Goal: Use online tool/utility: Utilize a website feature to perform a specific function

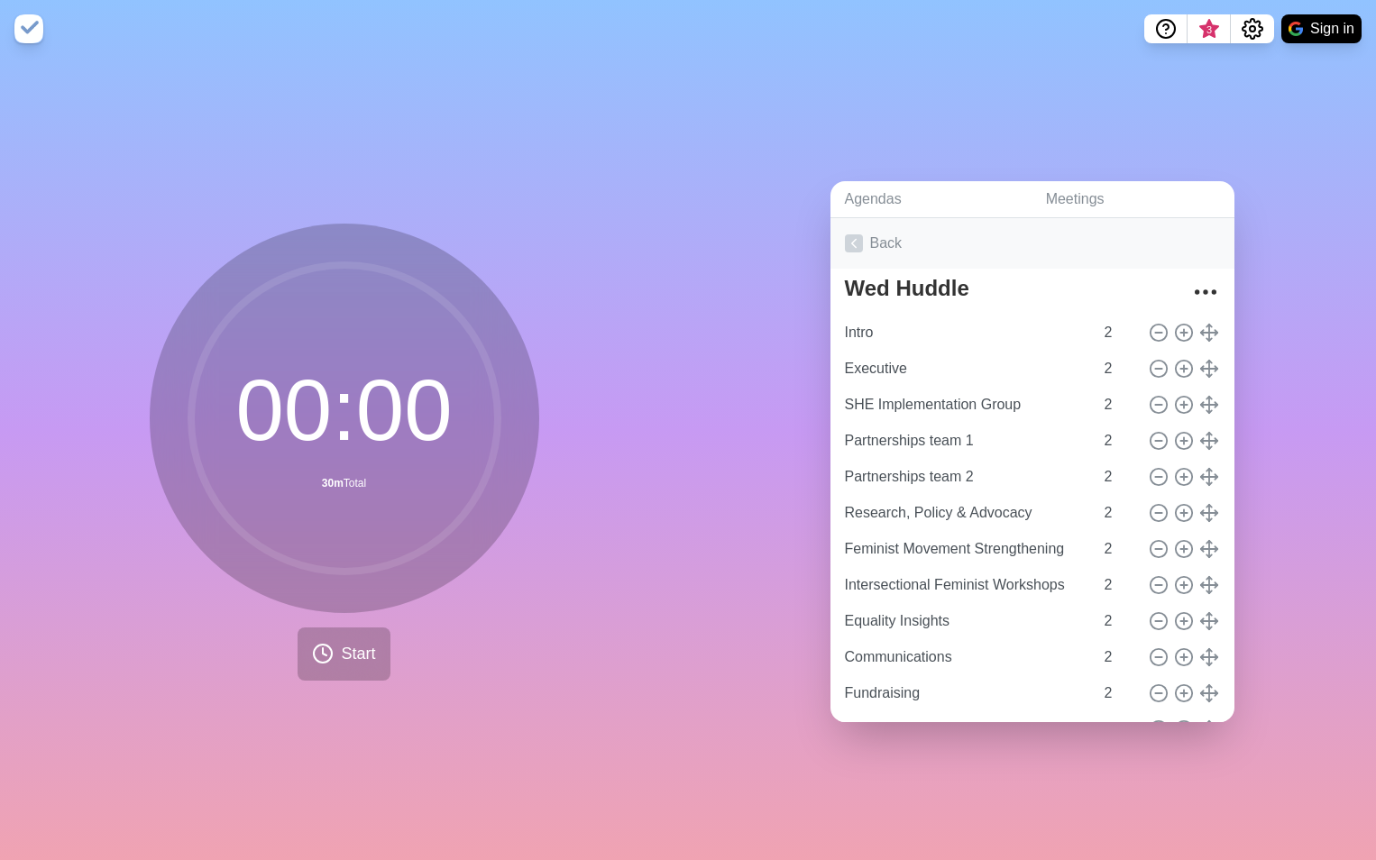
click at [886, 242] on link "Back" at bounding box center [1033, 243] width 404 height 51
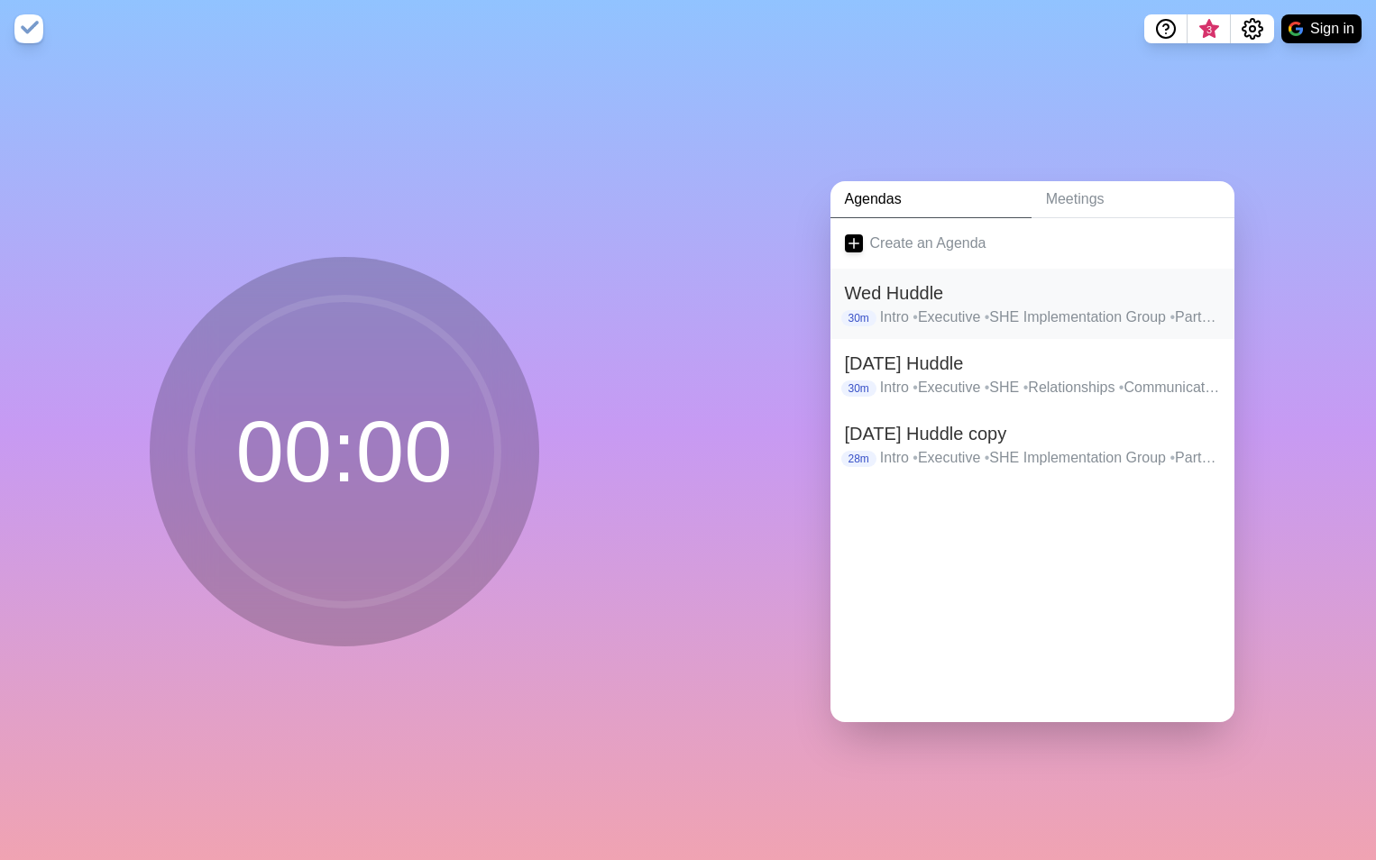
click at [920, 290] on h2 "Wed Huddle" at bounding box center [1032, 293] width 375 height 27
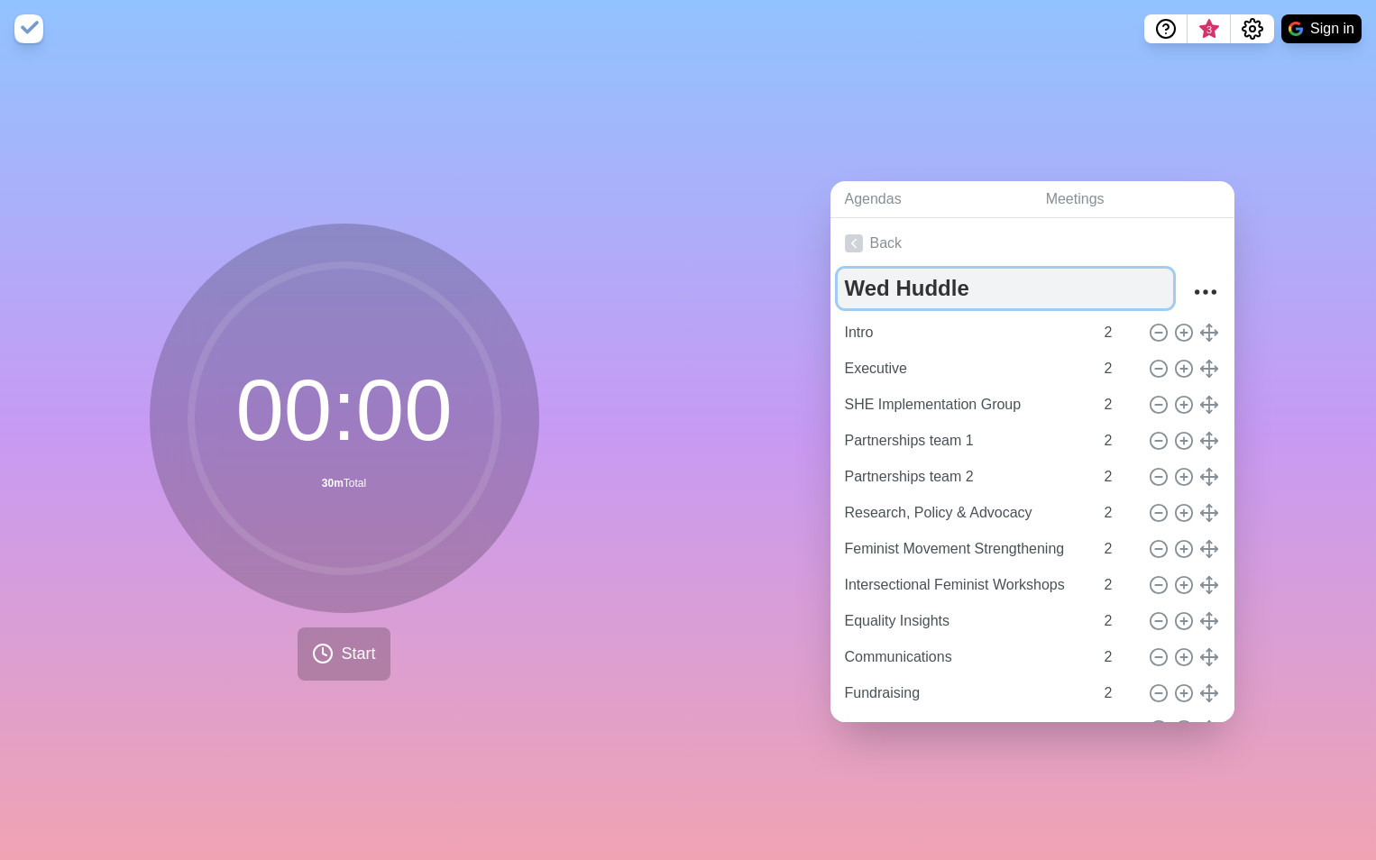
drag, startPoint x: 884, startPoint y: 283, endPoint x: 836, endPoint y: 282, distance: 47.8
click at [838, 282] on textarea "Wed Huddle" at bounding box center [1005, 289] width 335 height 40
type textarea "Thu Huddle"
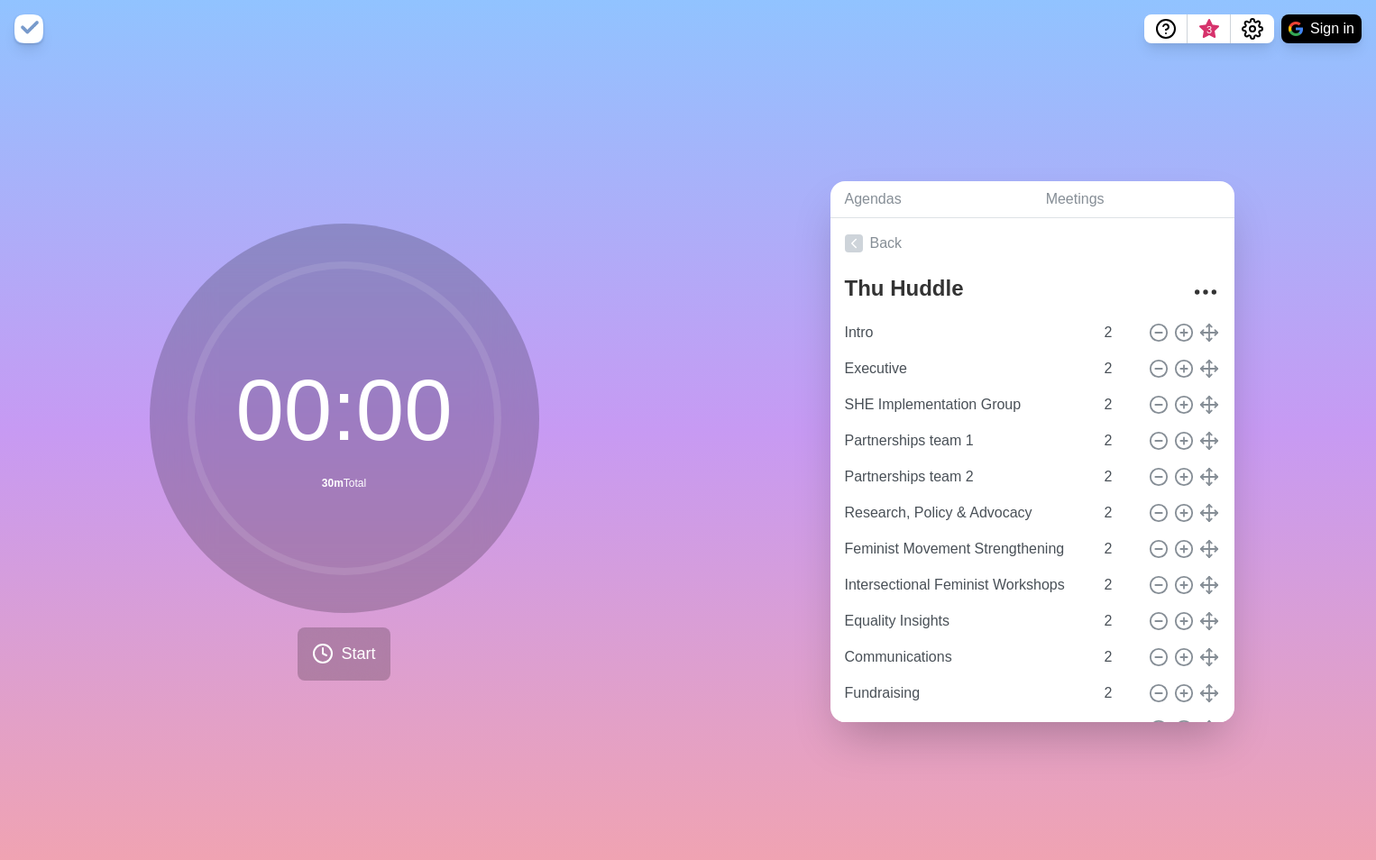
click at [769, 431] on div "Agendas Meetings Back Thu Huddle Intro 2 Executive 2 SHE Implementation Group 2…" at bounding box center [1032, 459] width 688 height 803
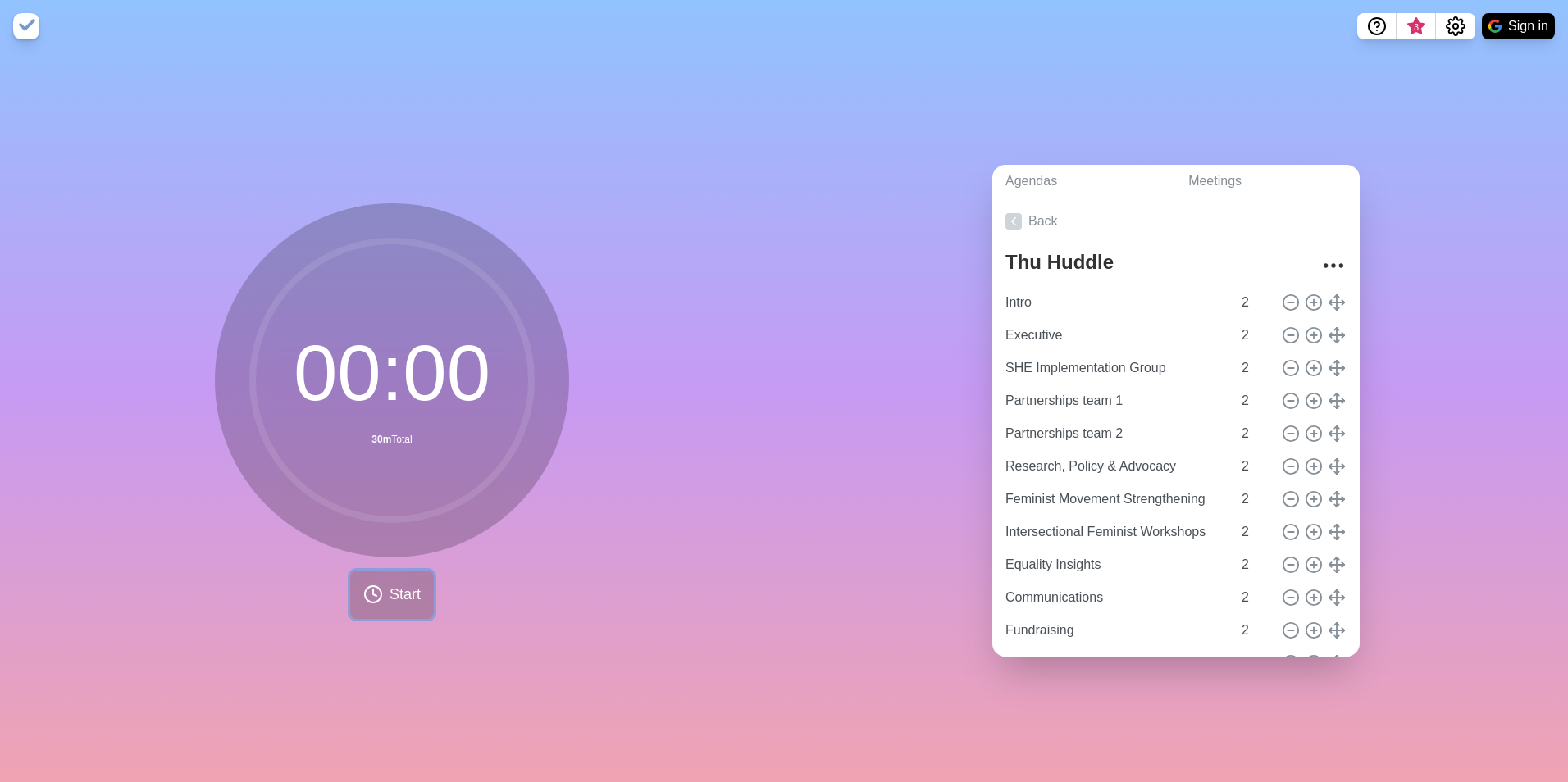
click at [397, 588] on span "Start" at bounding box center [405, 595] width 31 height 22
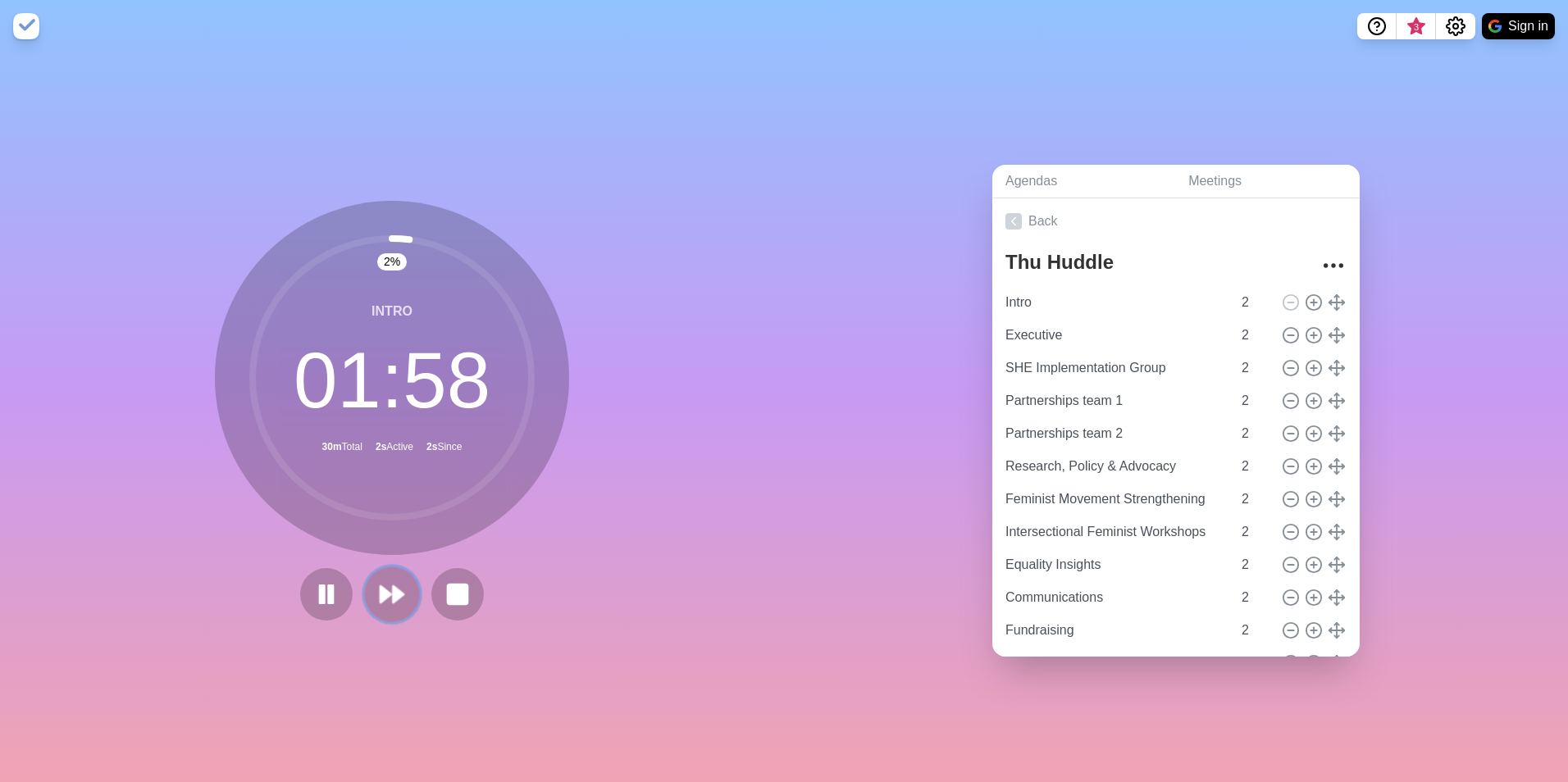
click at [398, 585] on icon at bounding box center [392, 594] width 28 height 28
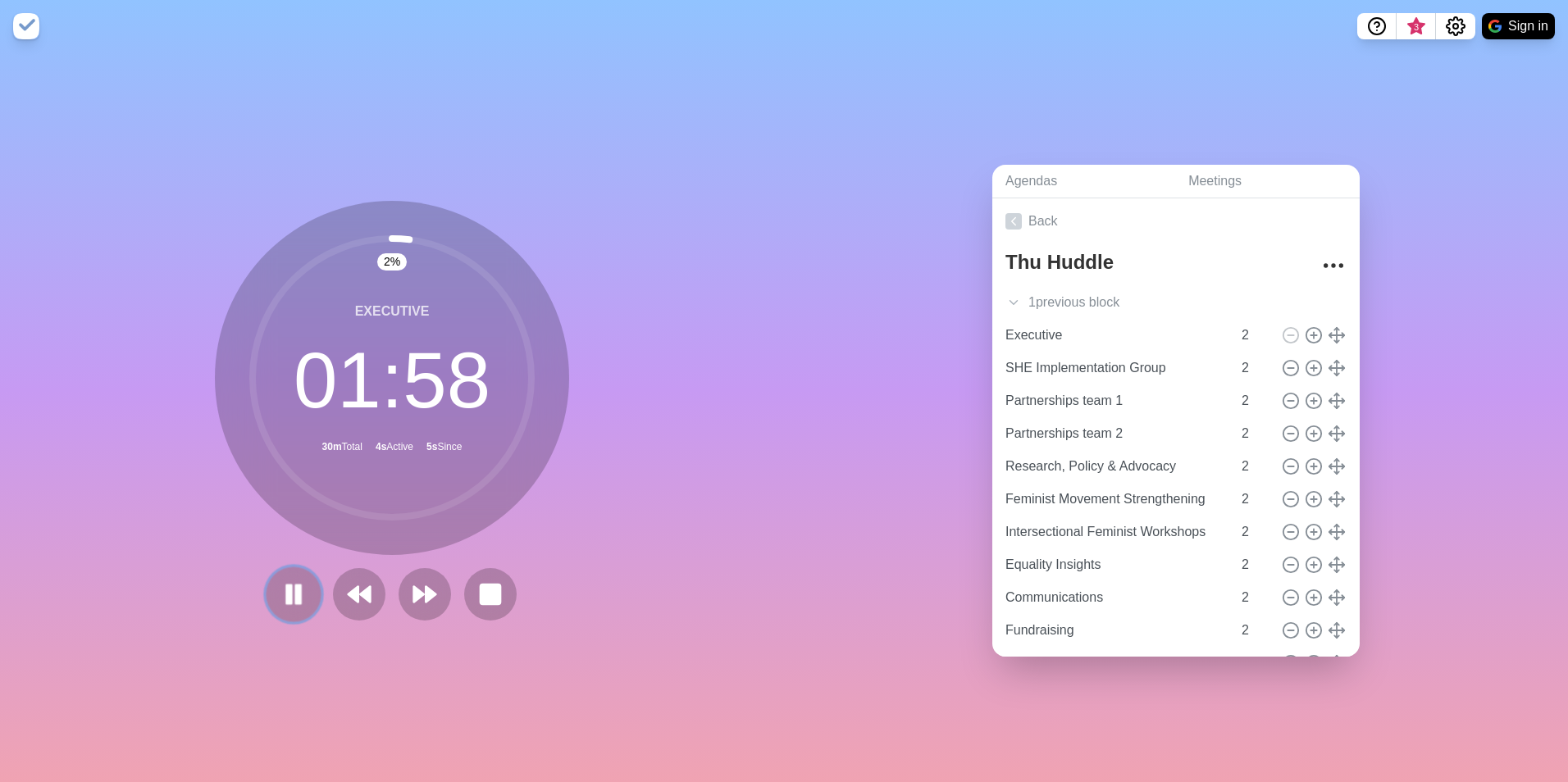
click at [287, 580] on icon at bounding box center [294, 594] width 28 height 28
click at [288, 588] on polygon at bounding box center [294, 594] width 16 height 21
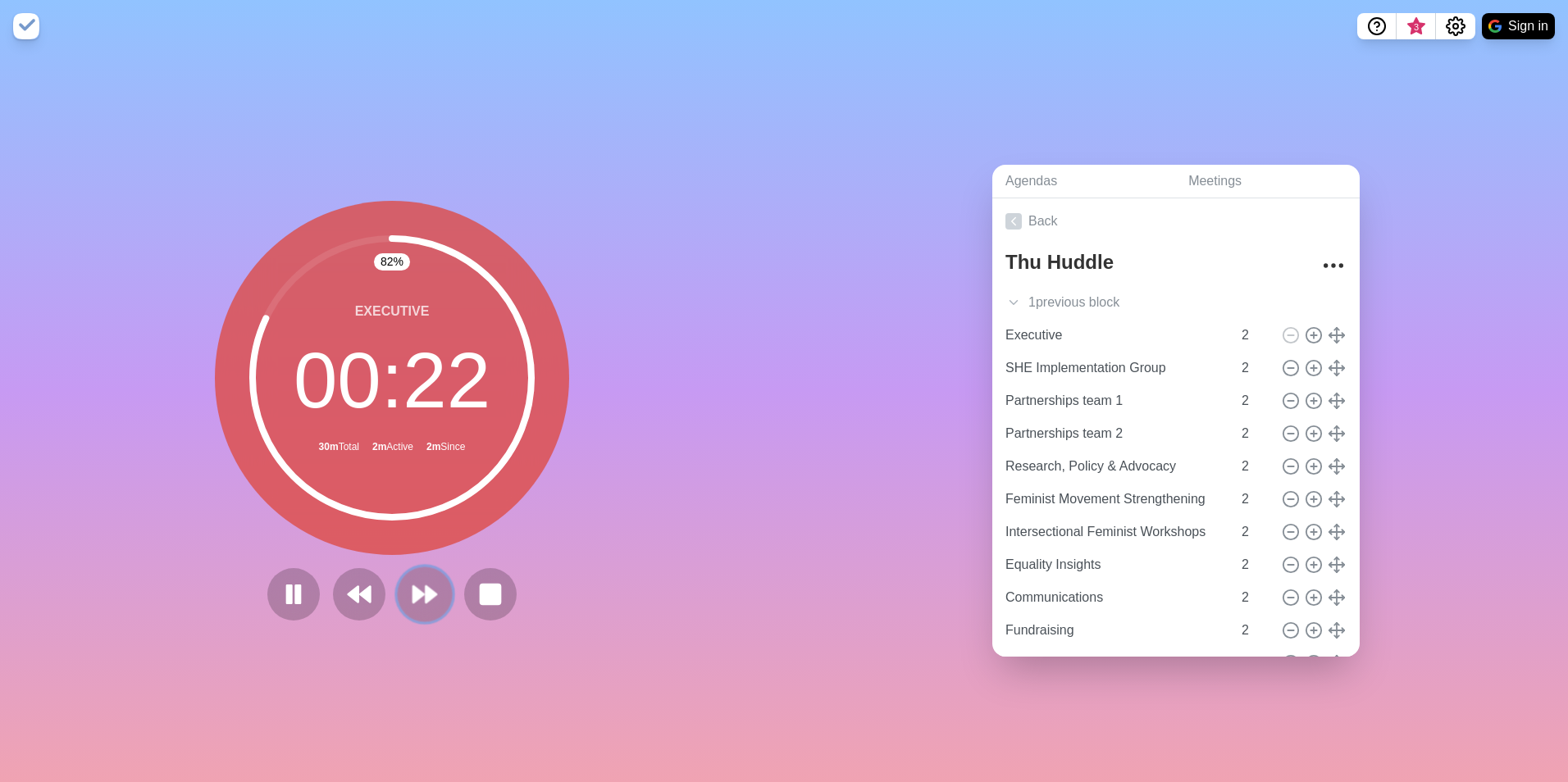
click at [415, 589] on polygon at bounding box center [419, 595] width 11 height 16
click at [416, 585] on icon at bounding box center [425, 594] width 28 height 28
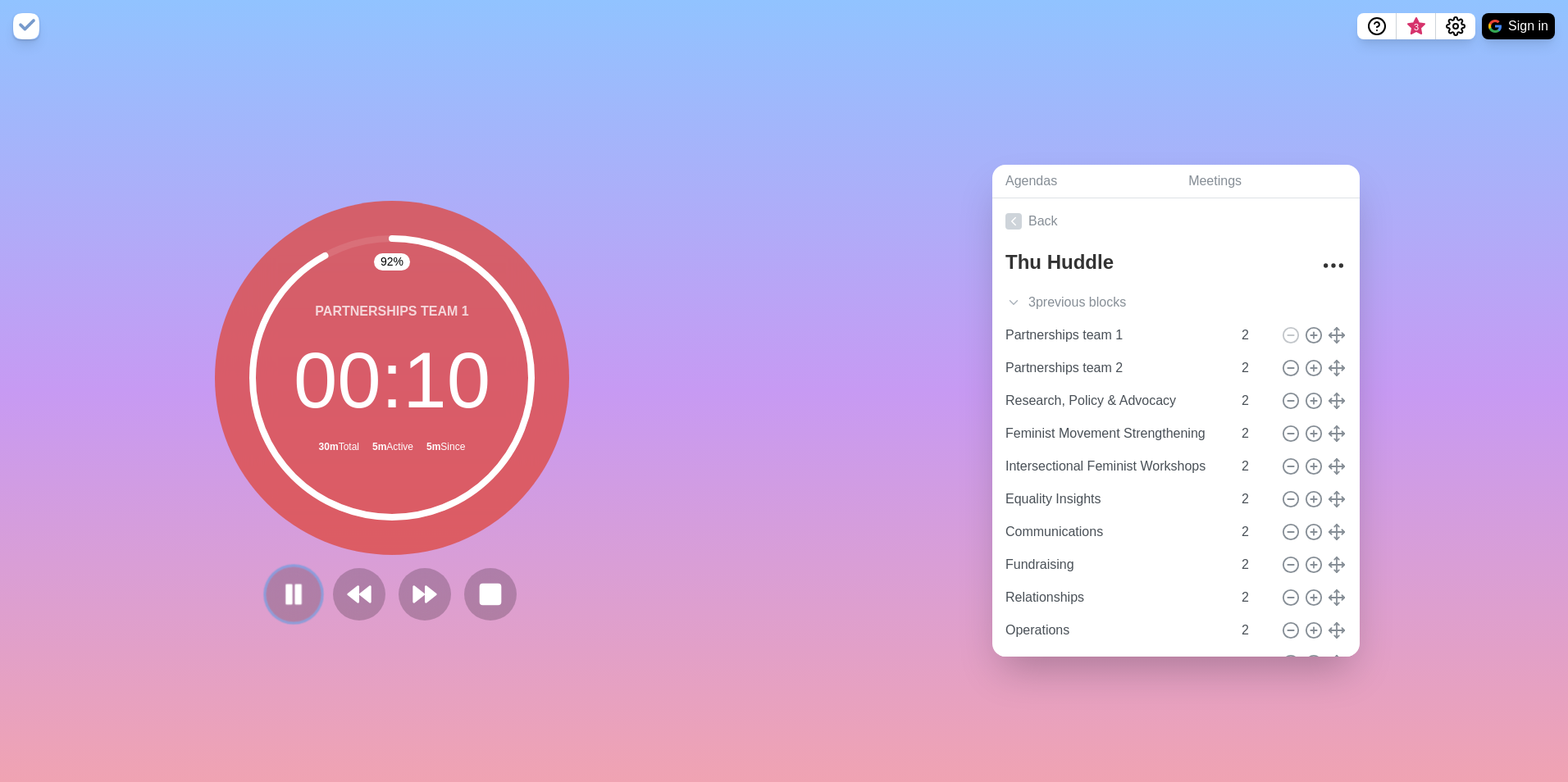
click at [287, 586] on rect at bounding box center [289, 595] width 5 height 18
click at [620, 511] on div "92 % Partnerships team 1 00 : 10 30m Total 5m Active 5m Since" at bounding box center [392, 417] width 784 height 730
click at [286, 586] on polygon at bounding box center [294, 594] width 16 height 21
click at [426, 587] on polygon at bounding box center [431, 595] width 11 height 16
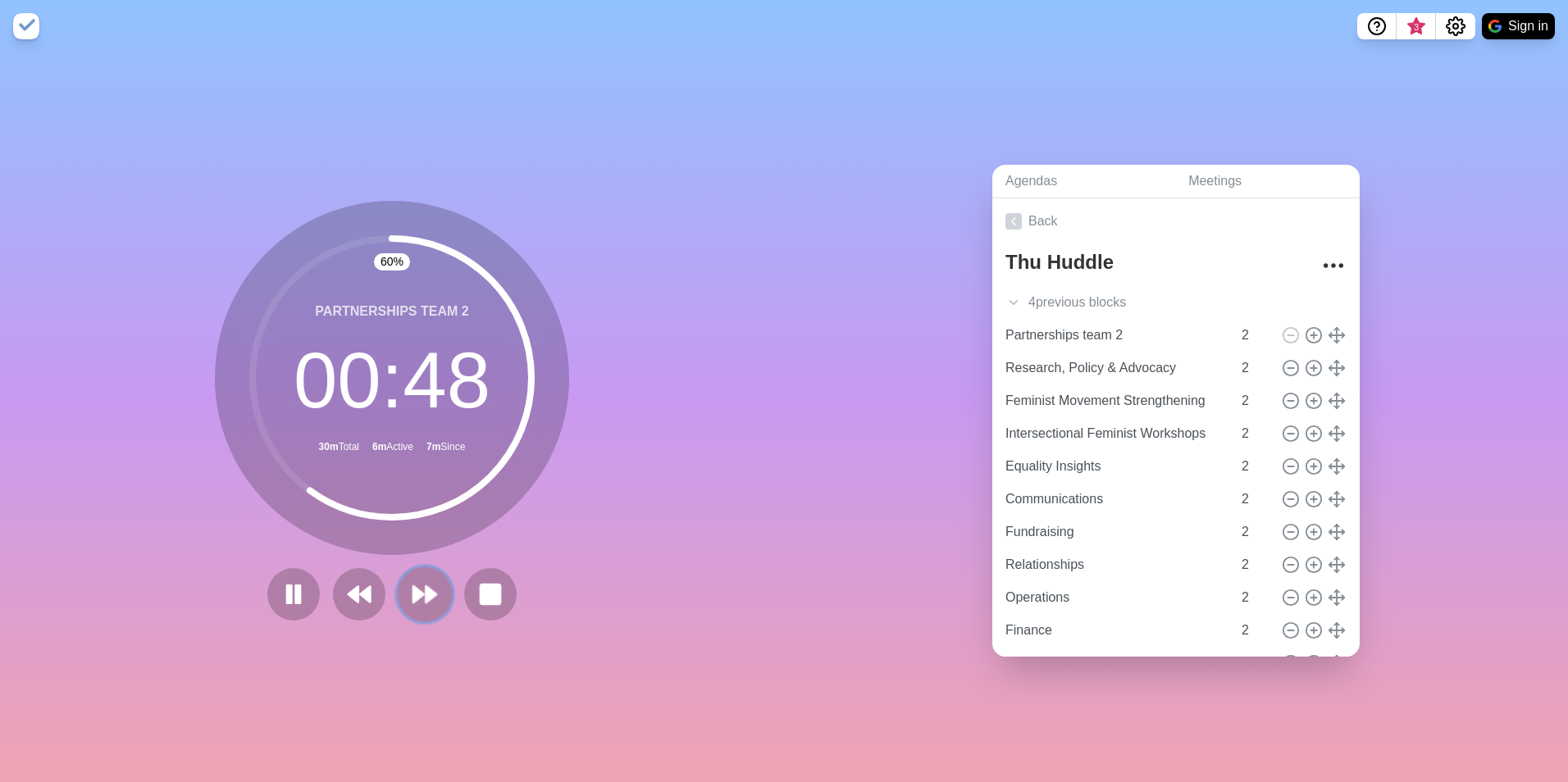
click at [426, 587] on polygon at bounding box center [431, 595] width 11 height 16
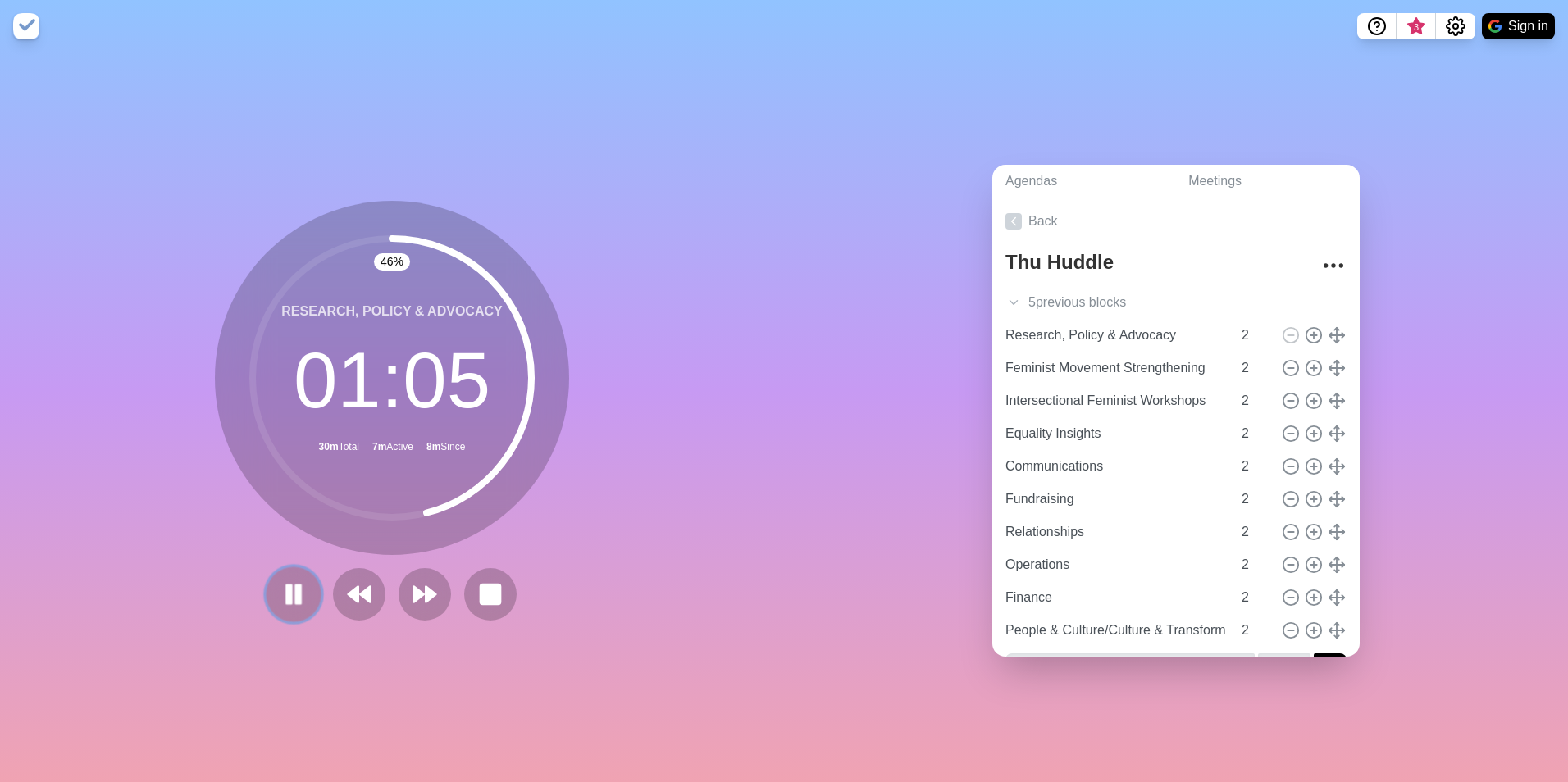
click at [287, 589] on rect at bounding box center [289, 595] width 5 height 18
click at [426, 586] on polygon at bounding box center [431, 595] width 11 height 16
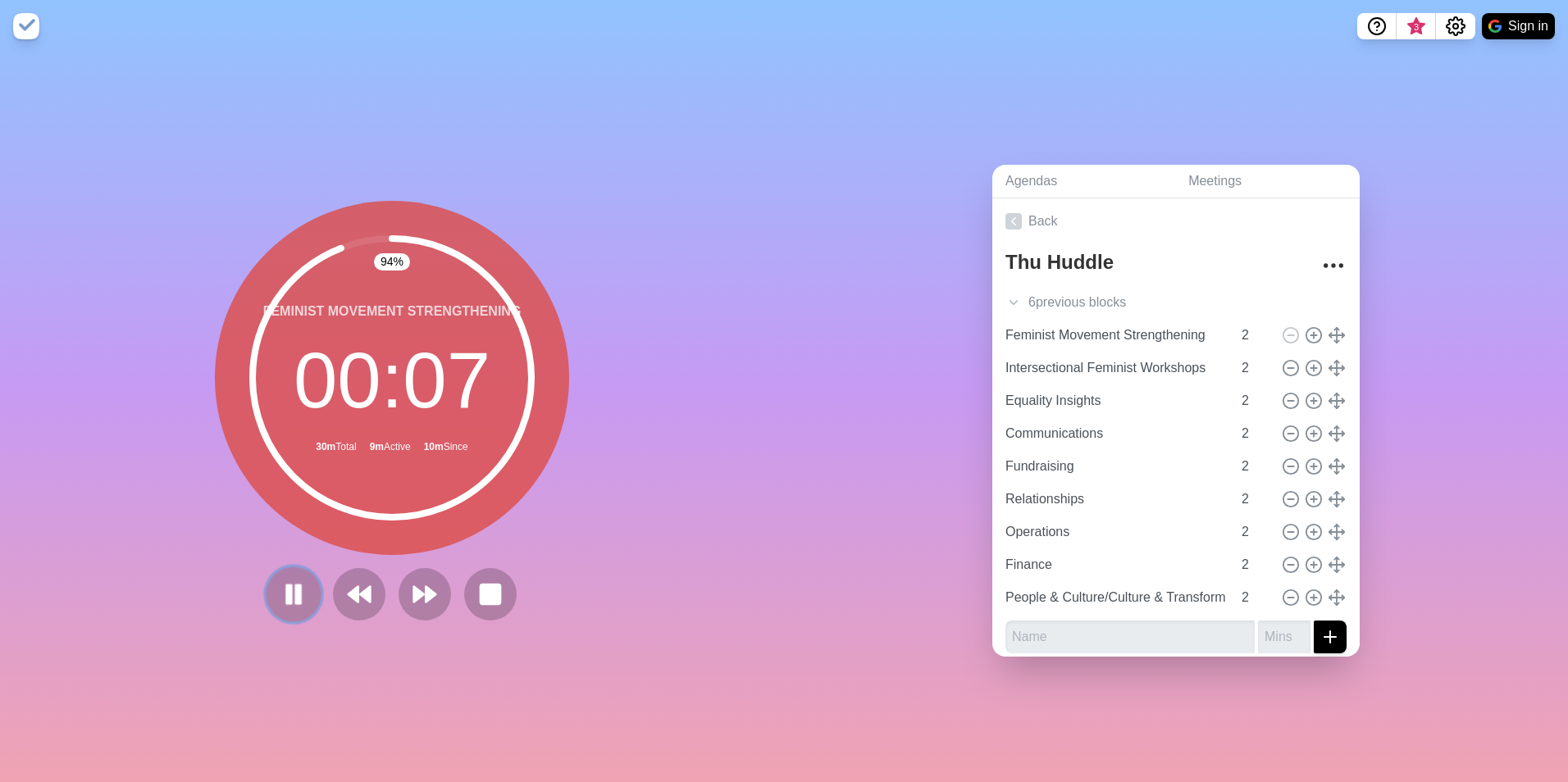
click at [288, 583] on icon at bounding box center [294, 594] width 28 height 28
click at [426, 586] on polygon at bounding box center [431, 595] width 11 height 16
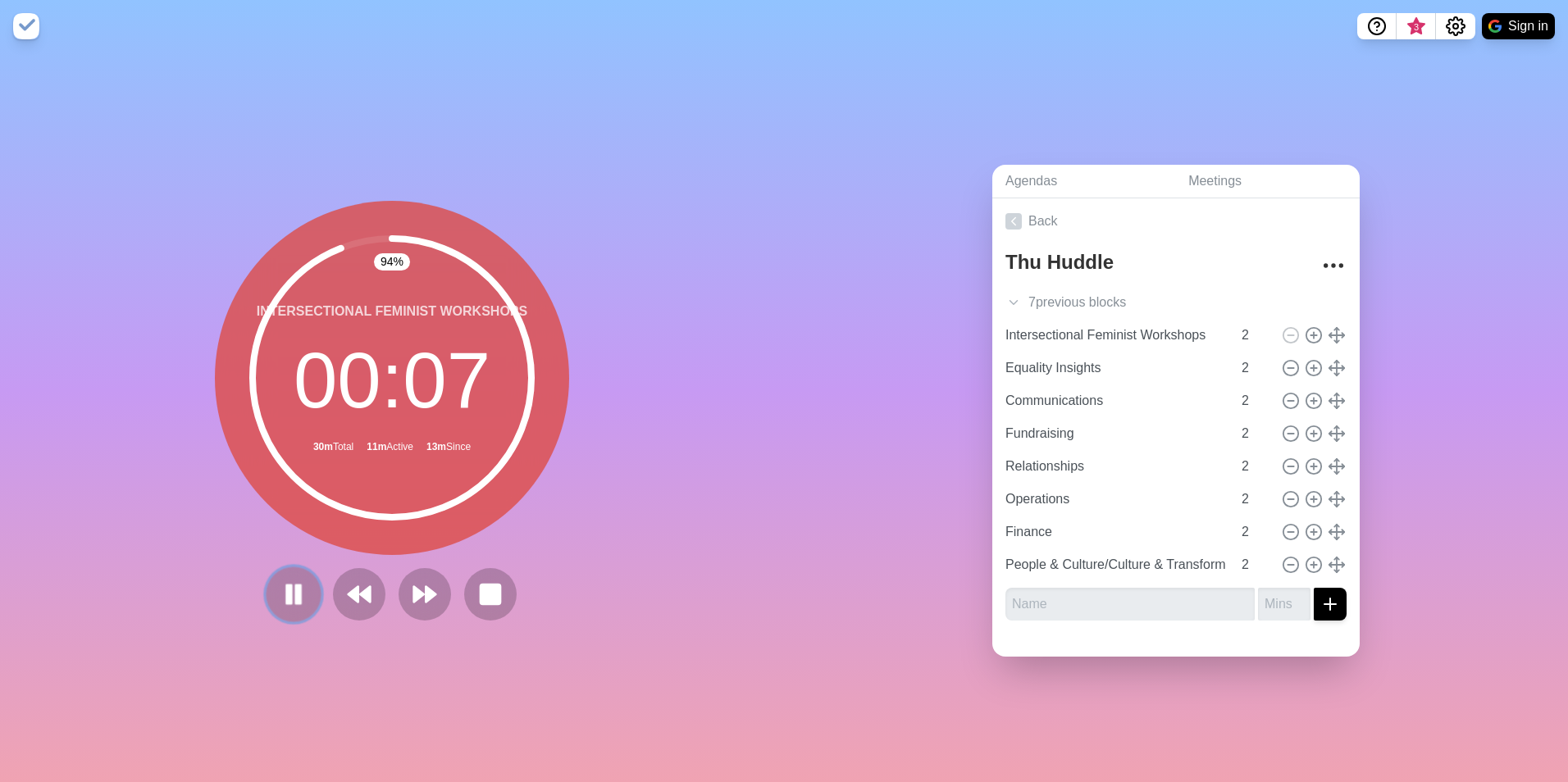
click at [287, 588] on rect at bounding box center [289, 595] width 5 height 18
click at [414, 587] on polygon at bounding box center [419, 595] width 11 height 16
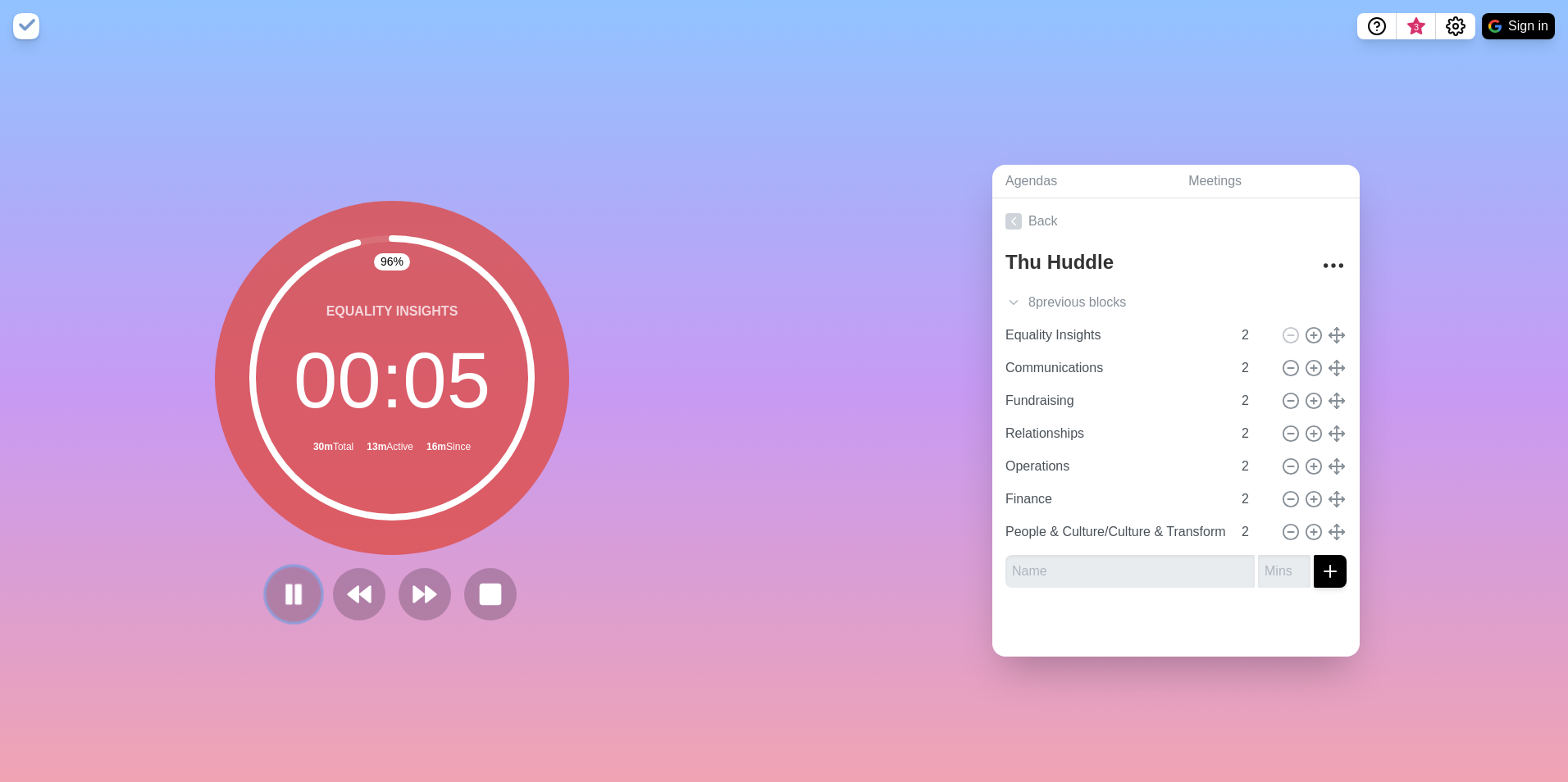
click at [280, 588] on icon at bounding box center [294, 594] width 28 height 28
click at [426, 586] on polygon at bounding box center [431, 595] width 11 height 16
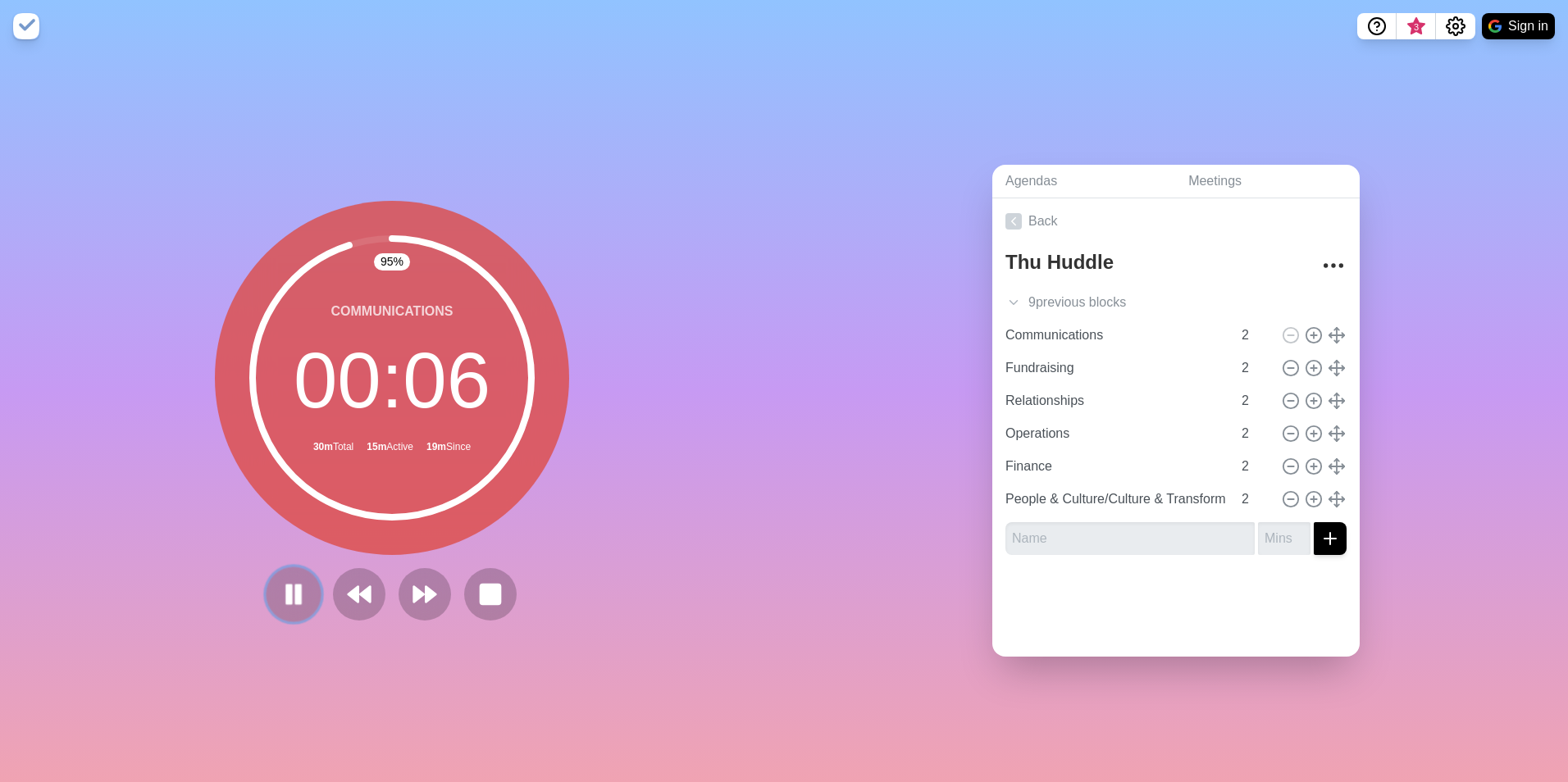
click at [288, 587] on icon at bounding box center [294, 594] width 28 height 28
click at [426, 586] on polygon at bounding box center [431, 595] width 11 height 16
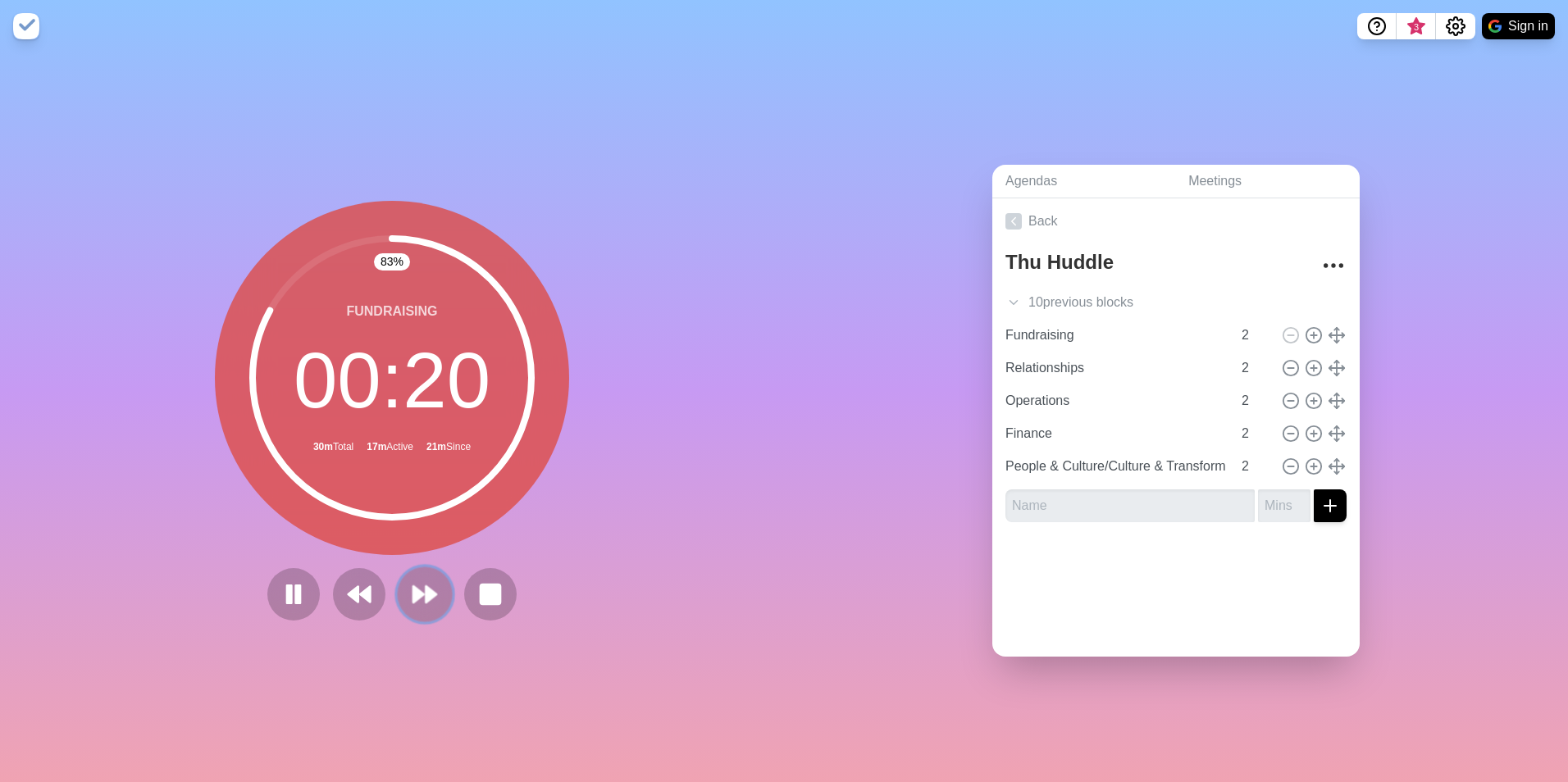
click at [426, 586] on polygon at bounding box center [431, 595] width 11 height 16
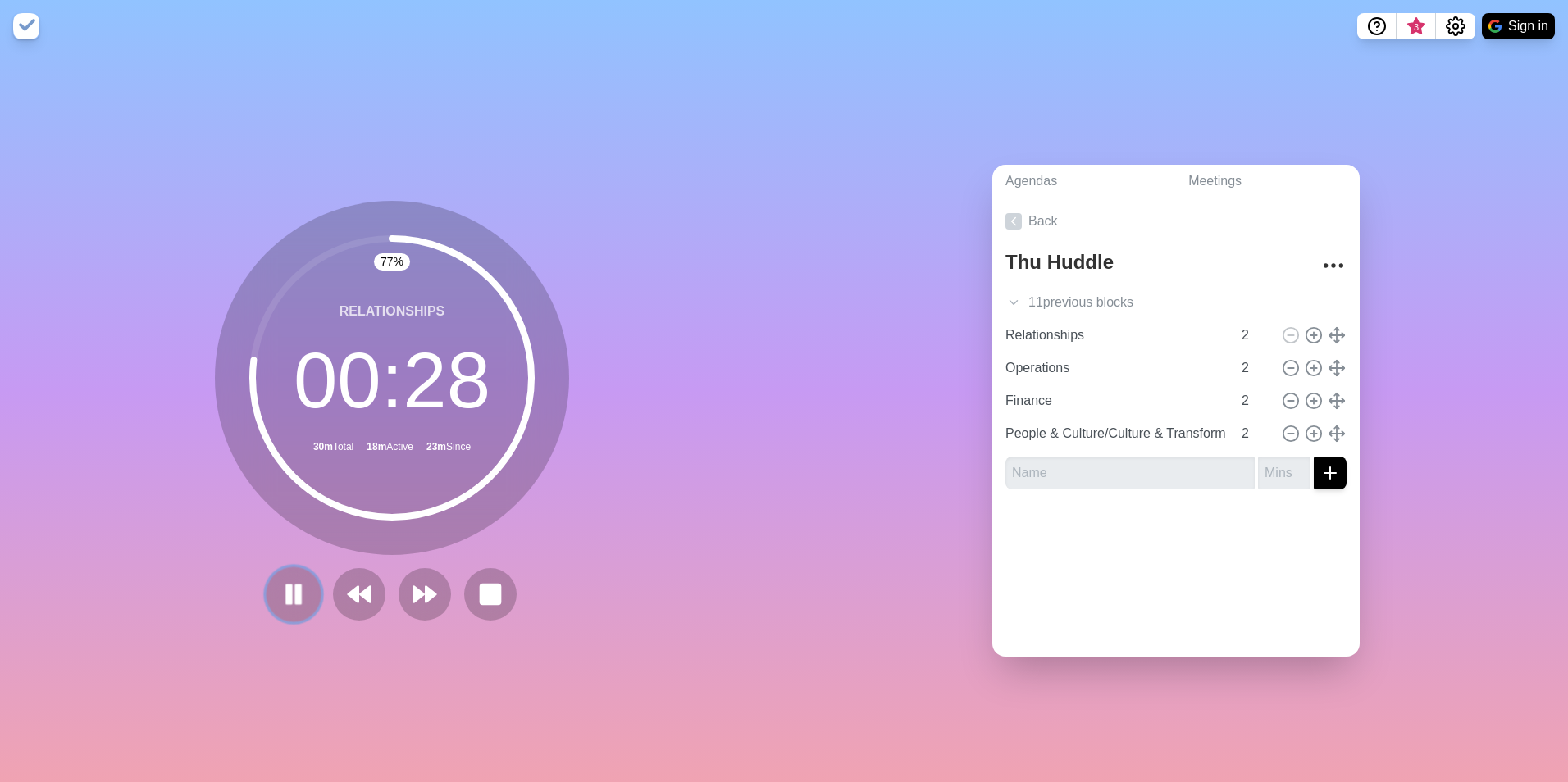
click at [287, 587] on rect at bounding box center [289, 595] width 5 height 18
click at [426, 586] on polygon at bounding box center [431, 595] width 11 height 16
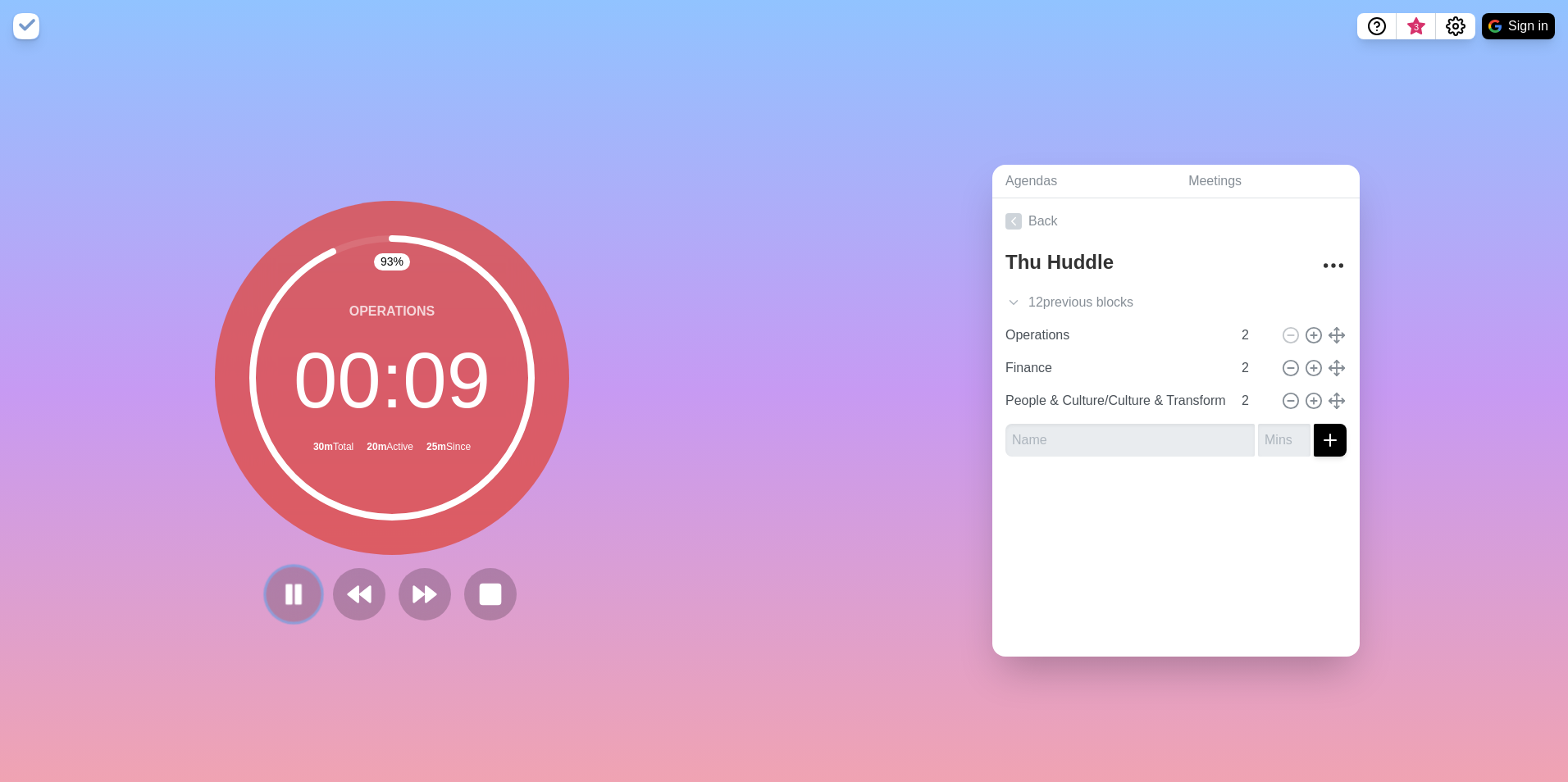
click at [287, 588] on rect at bounding box center [289, 595] width 5 height 18
click at [417, 589] on polygon at bounding box center [419, 595] width 11 height 16
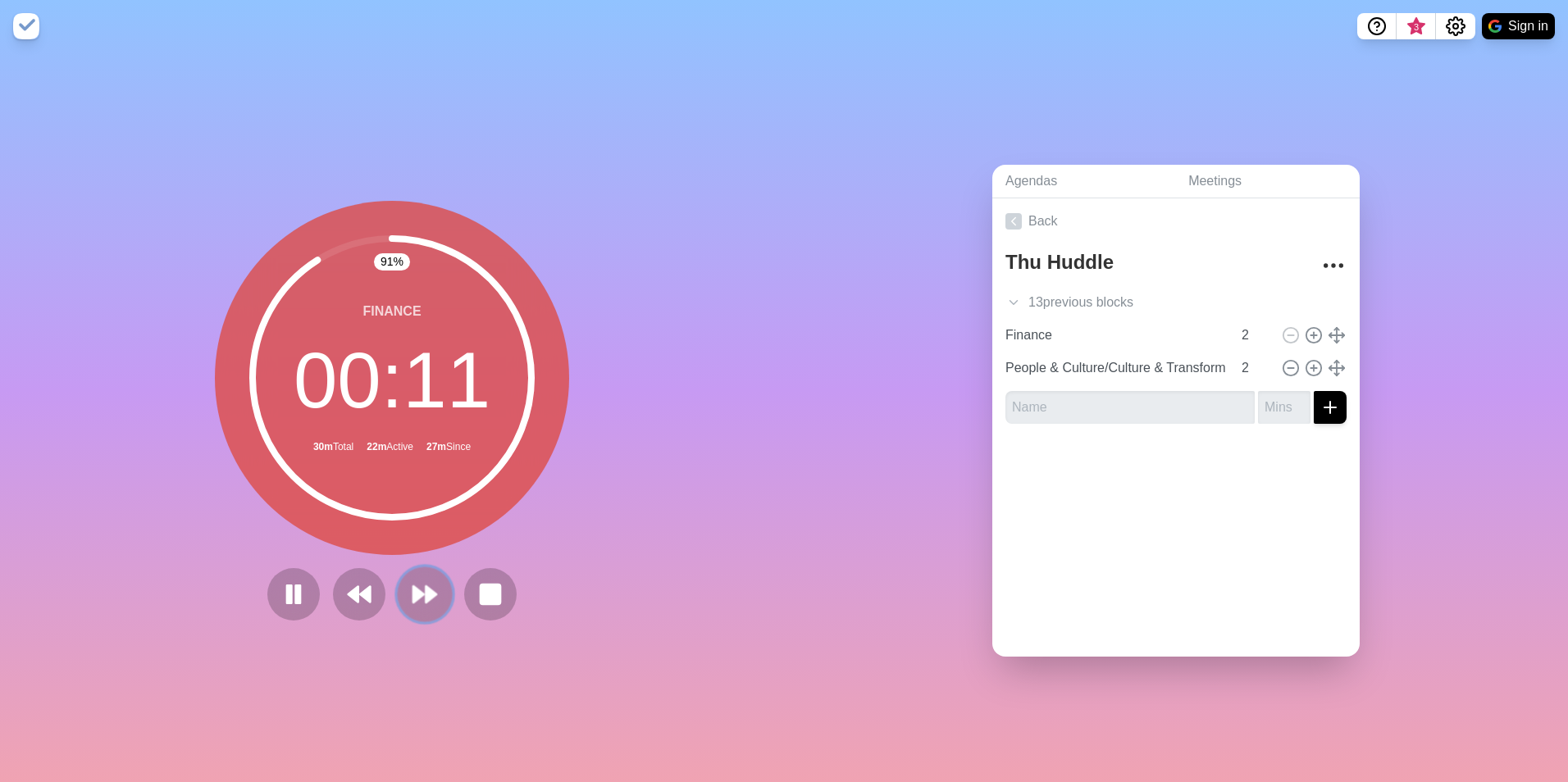
click at [414, 586] on polygon at bounding box center [419, 595] width 11 height 16
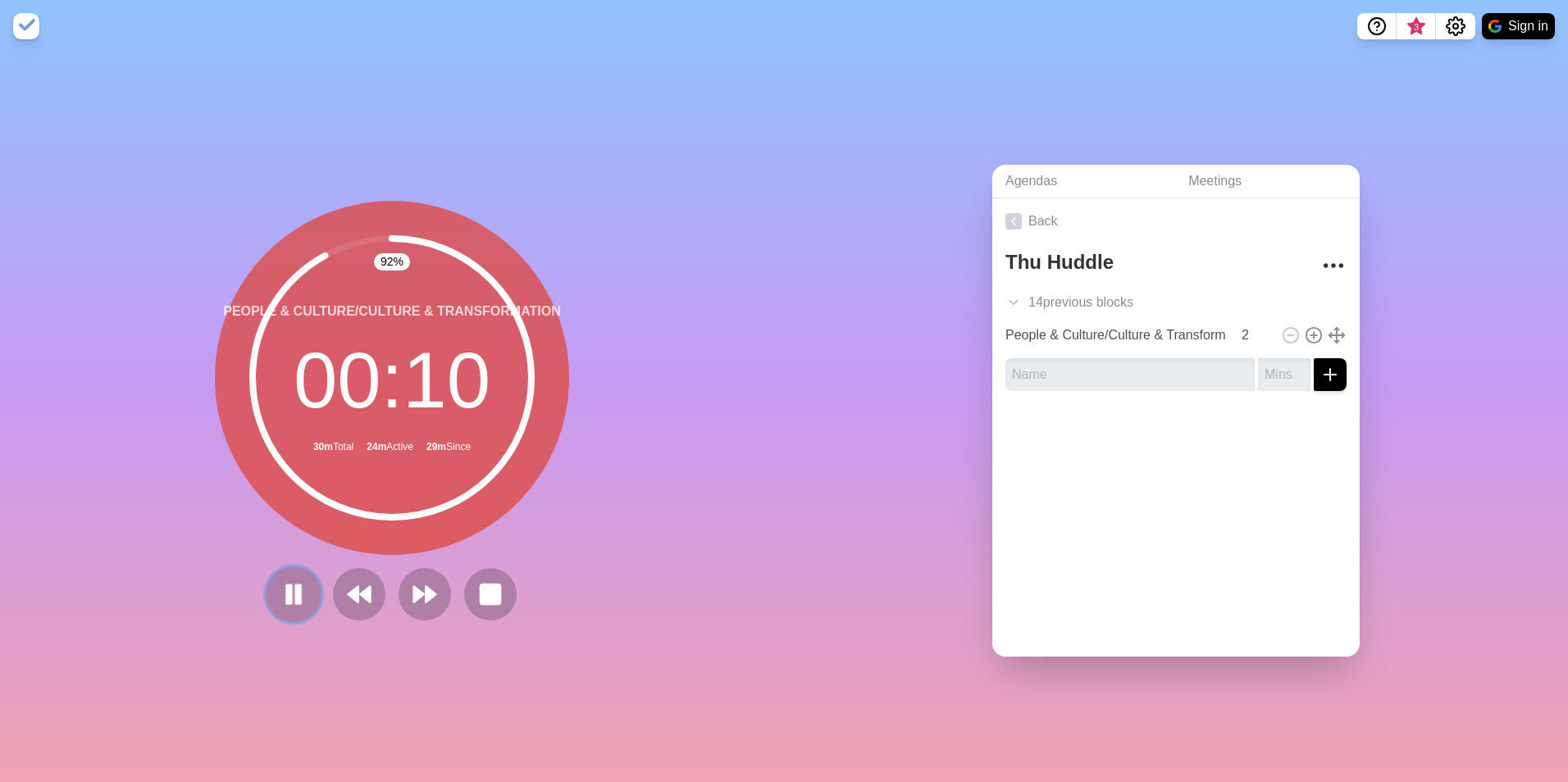
click at [287, 586] on icon at bounding box center [294, 594] width 28 height 28
